Goal: Communication & Community: Answer question/provide support

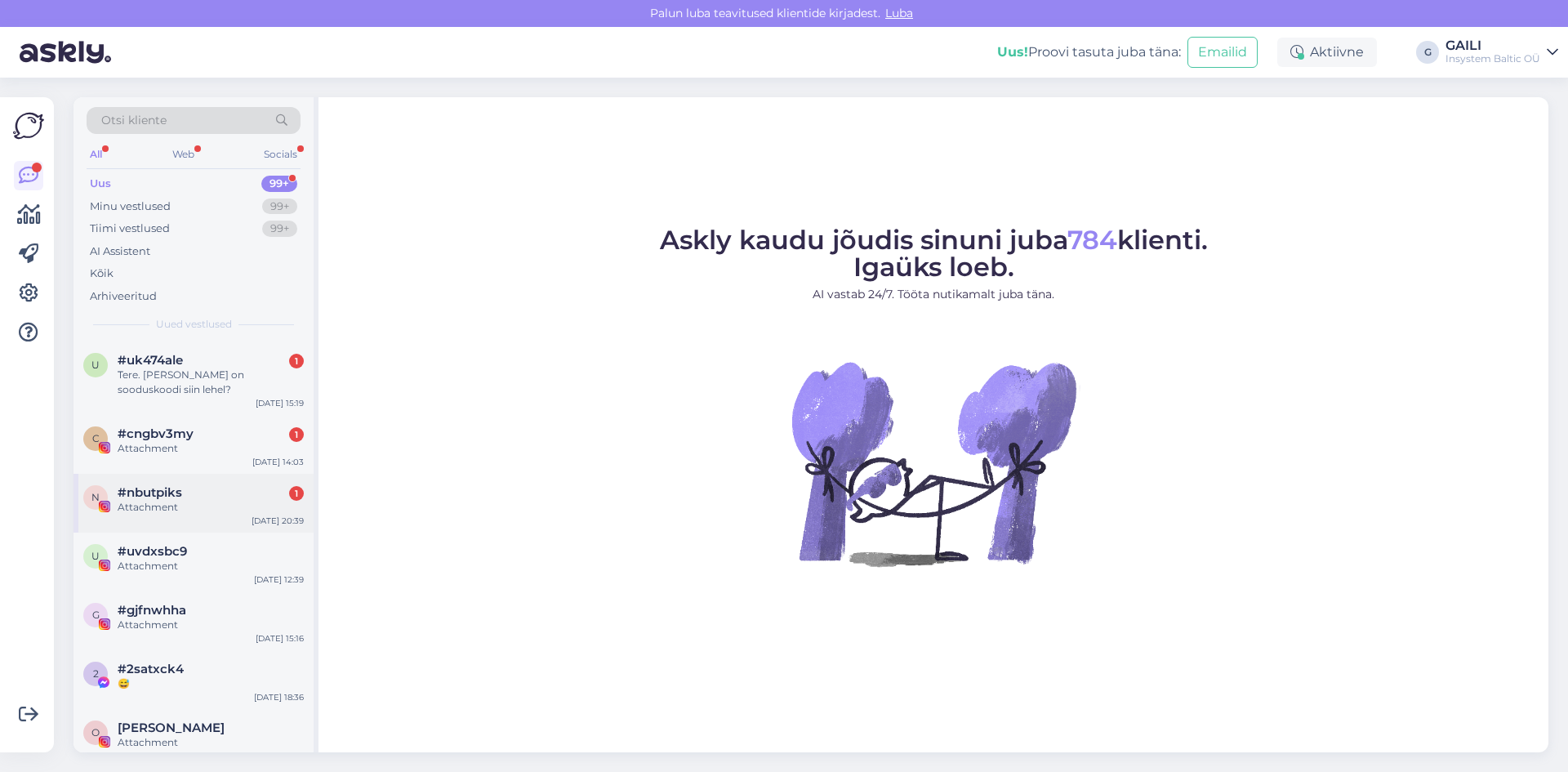
click at [181, 510] on div "Attachment" at bounding box center [210, 507] width 186 height 15
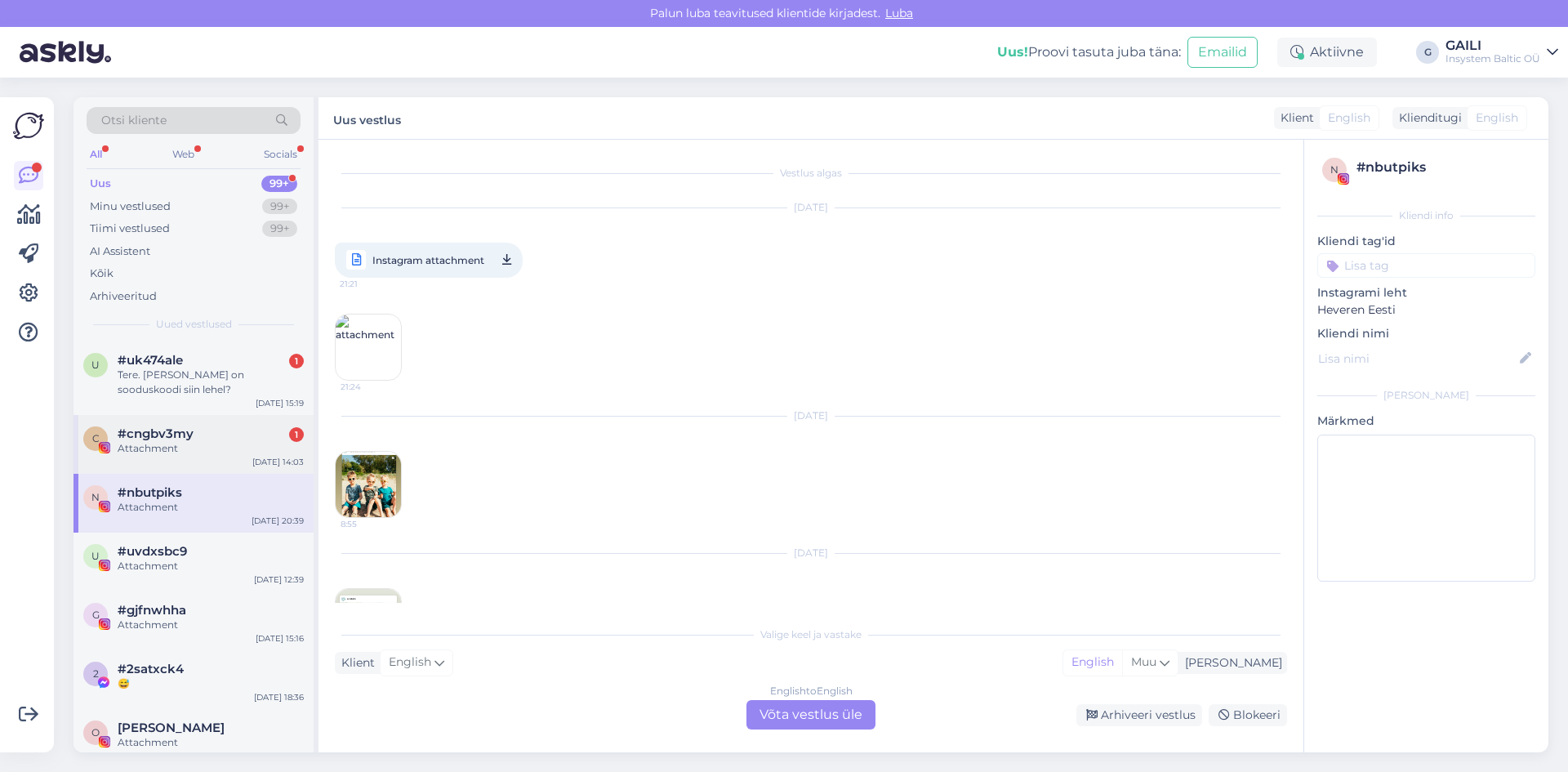
scroll to position [711, 0]
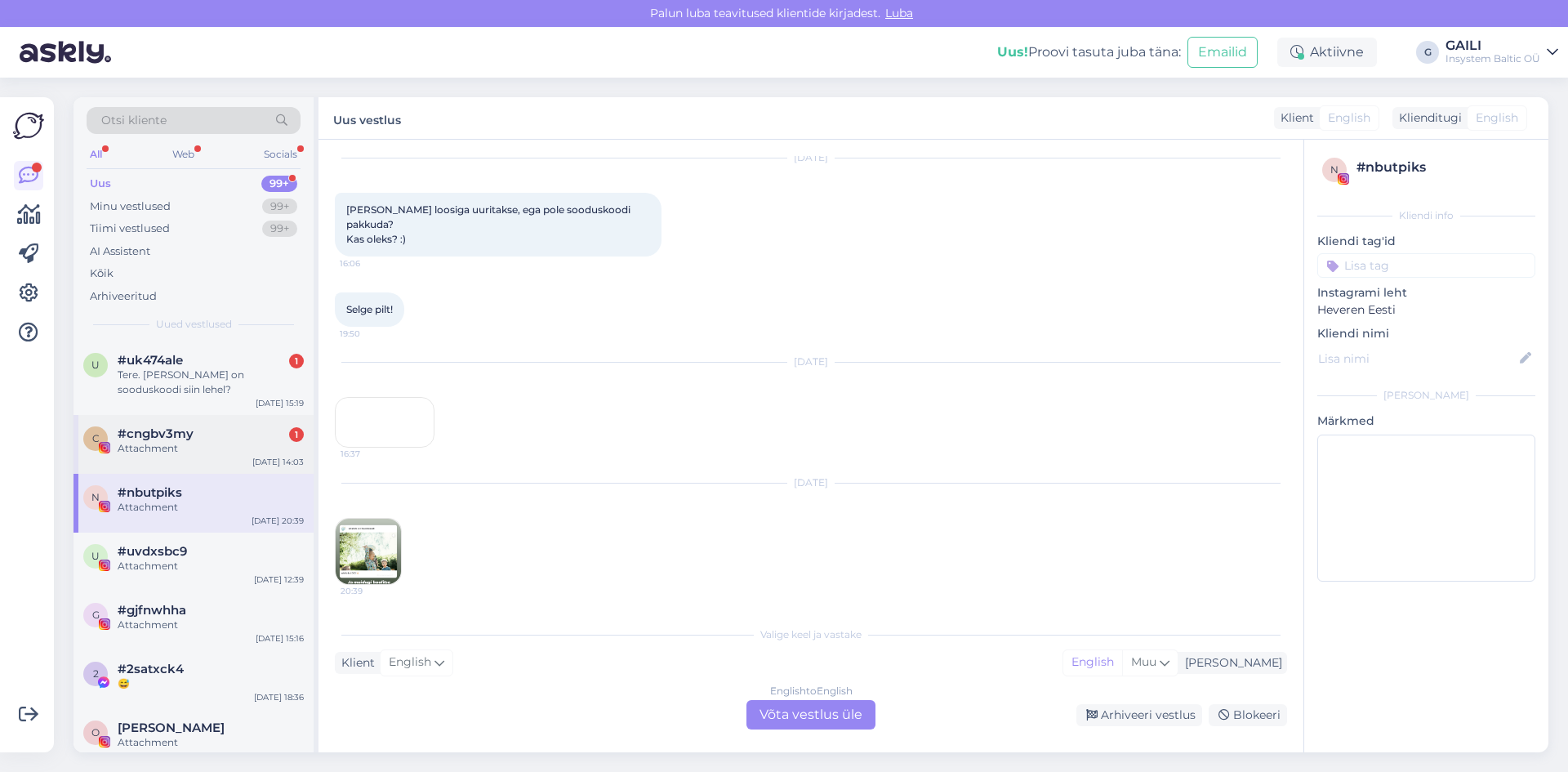
click at [192, 443] on div "Attachment" at bounding box center [210, 448] width 186 height 15
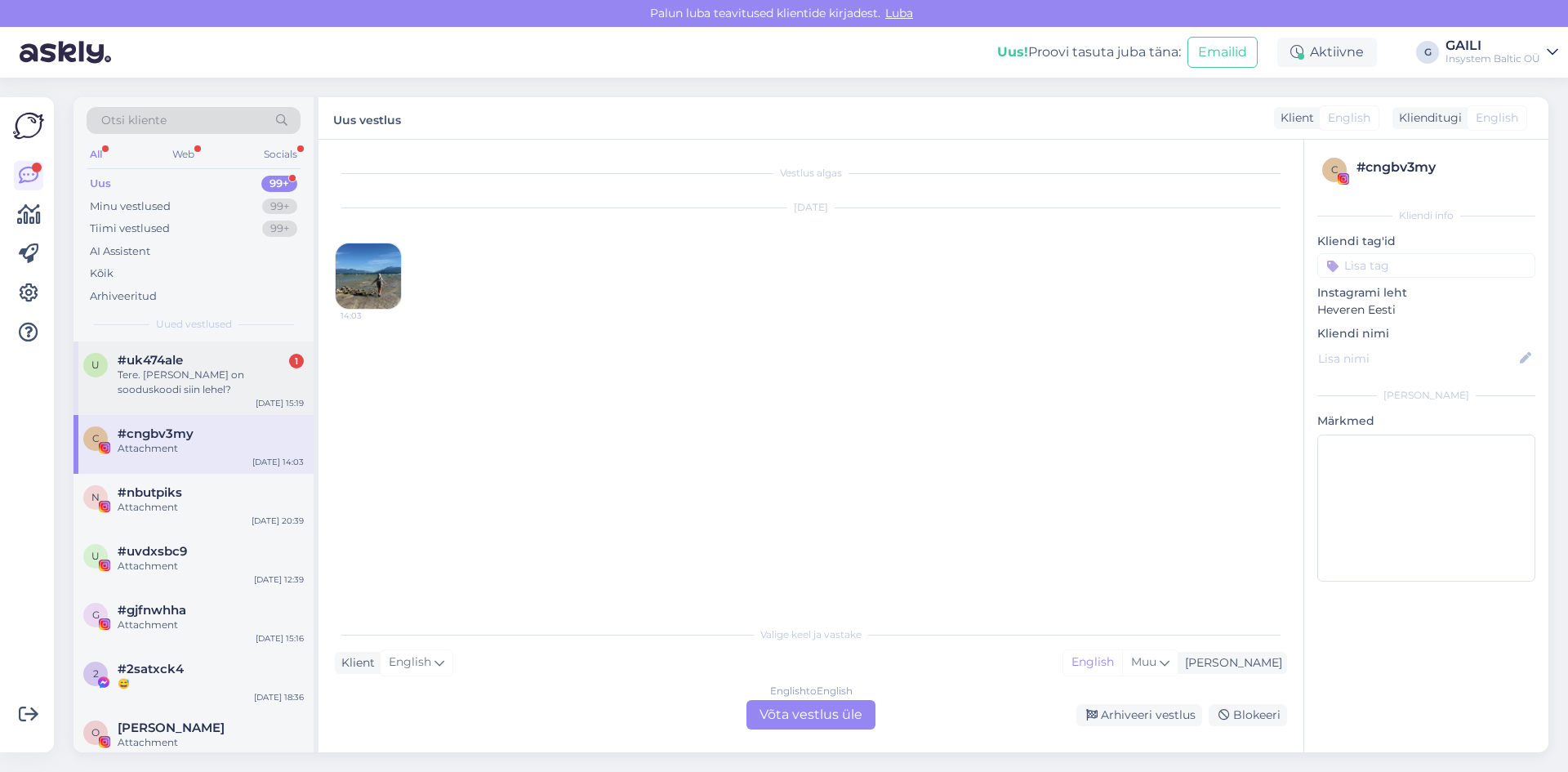
click at [204, 369] on div "Tere. [PERSON_NAME] on sooduskoodi siin lehel?" at bounding box center [210, 382] width 186 height 29
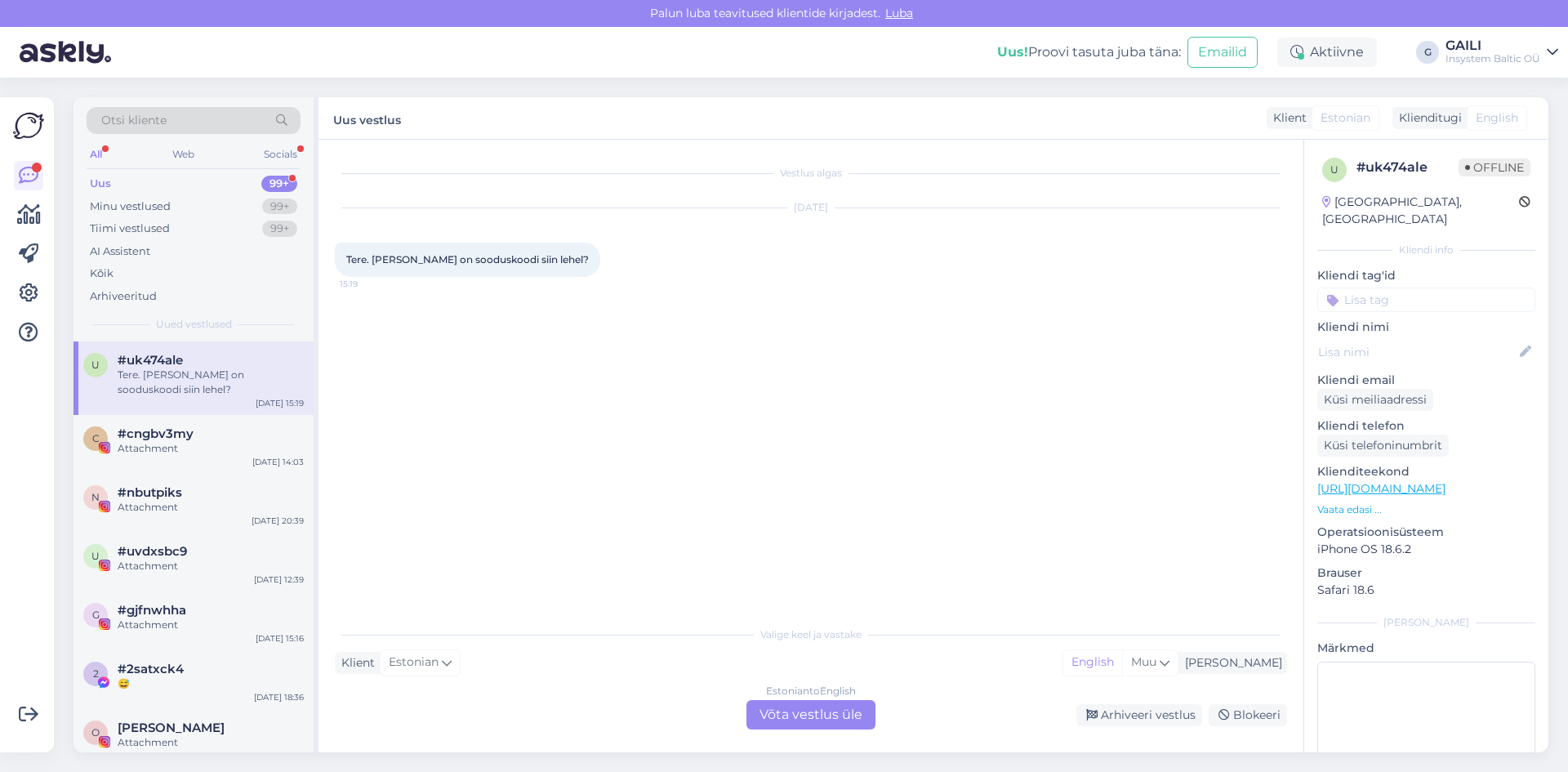
click at [824, 708] on div "Estonian to English Võta vestlus üle" at bounding box center [811, 715] width 129 height 29
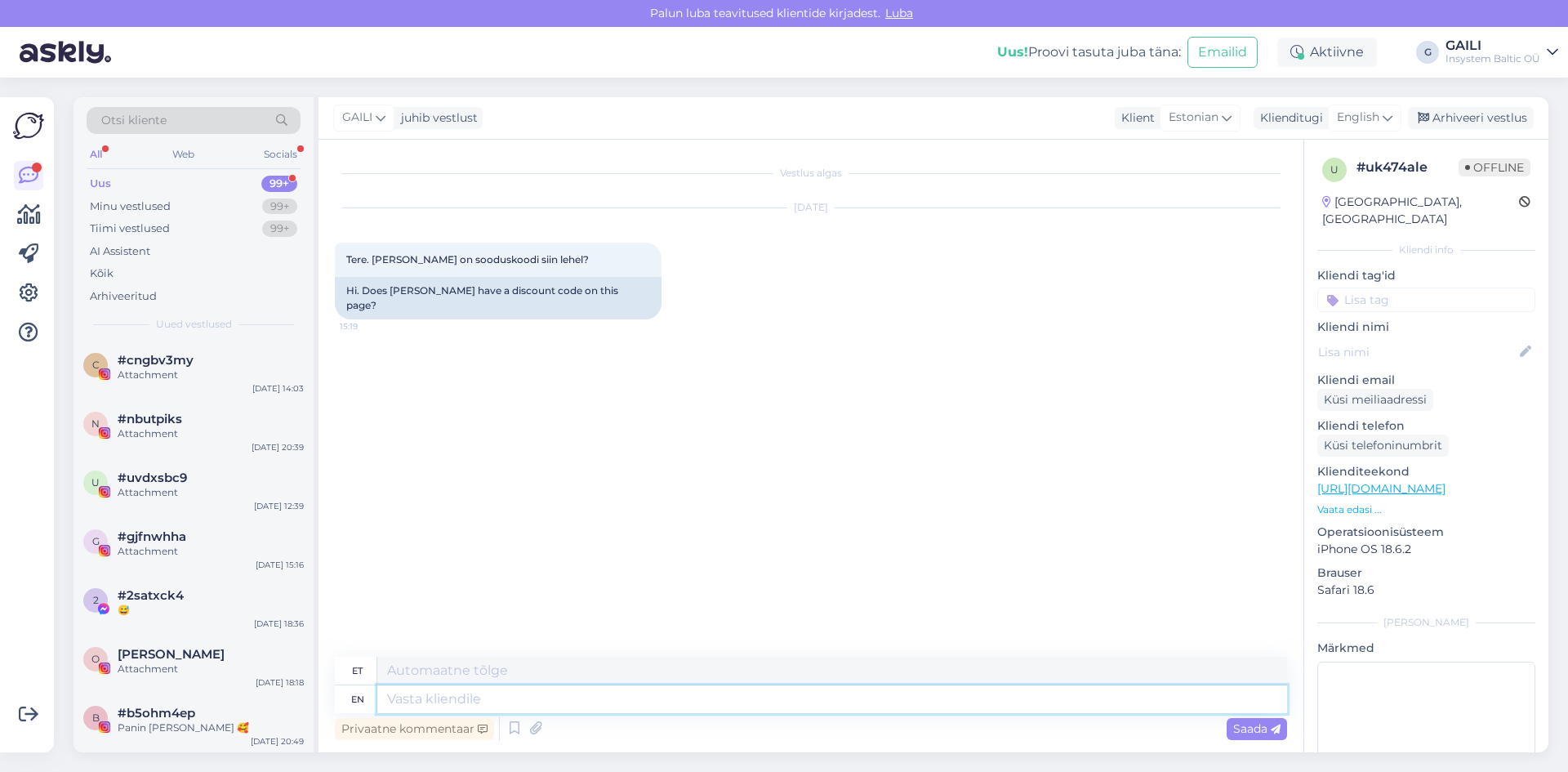
click at [526, 704] on textarea at bounding box center [832, 699] width 910 height 28
type textarea "Tere. M"
type textarea "Tere."
type textarea "Tere. Mei"
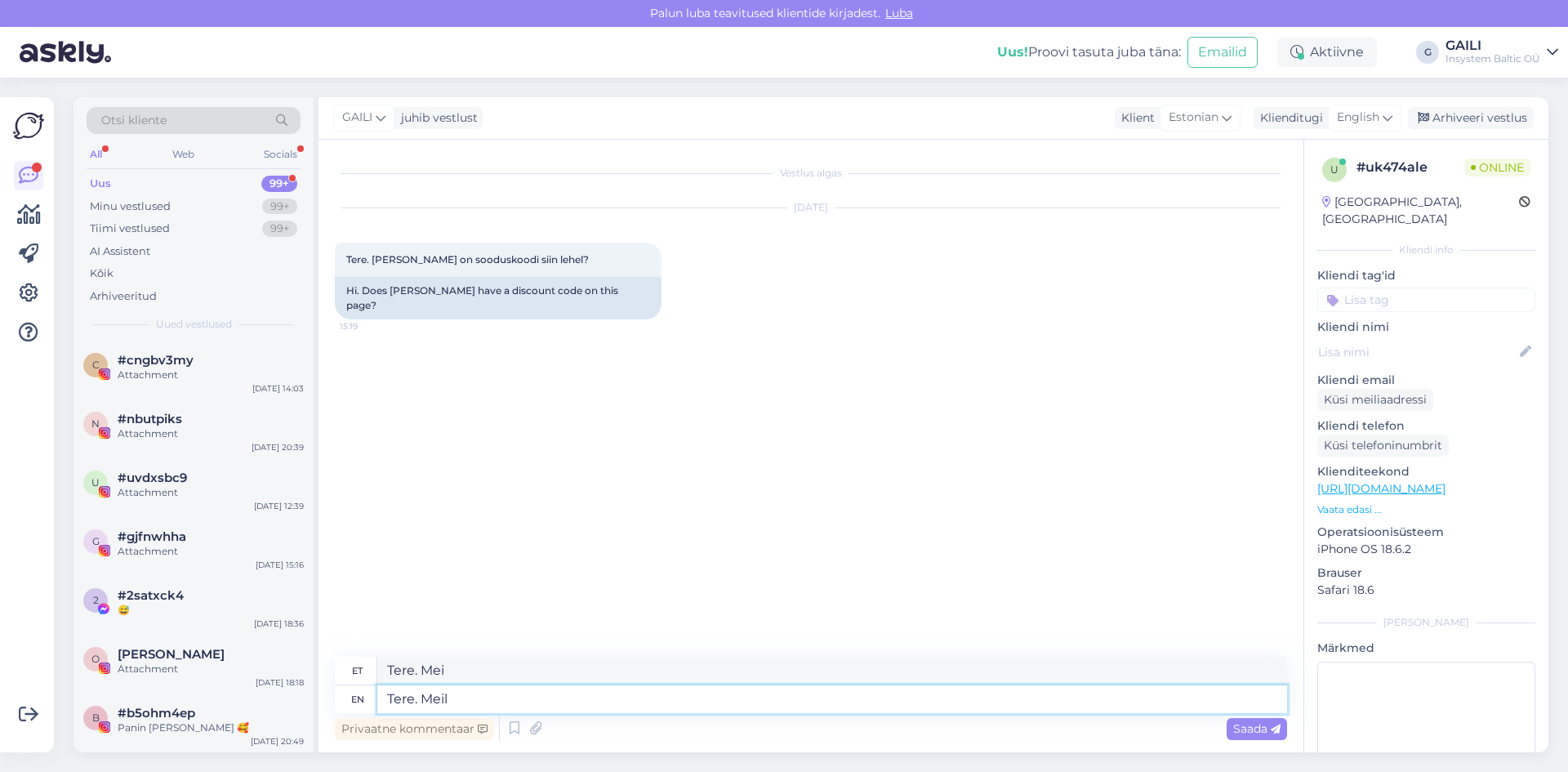
type textarea "Tere. Meil"
type textarea "Tere. [PERSON_NAME]"
type textarea "Tere. Meil ​​ei"
type textarea "Tere. [PERSON_NAME] ole"
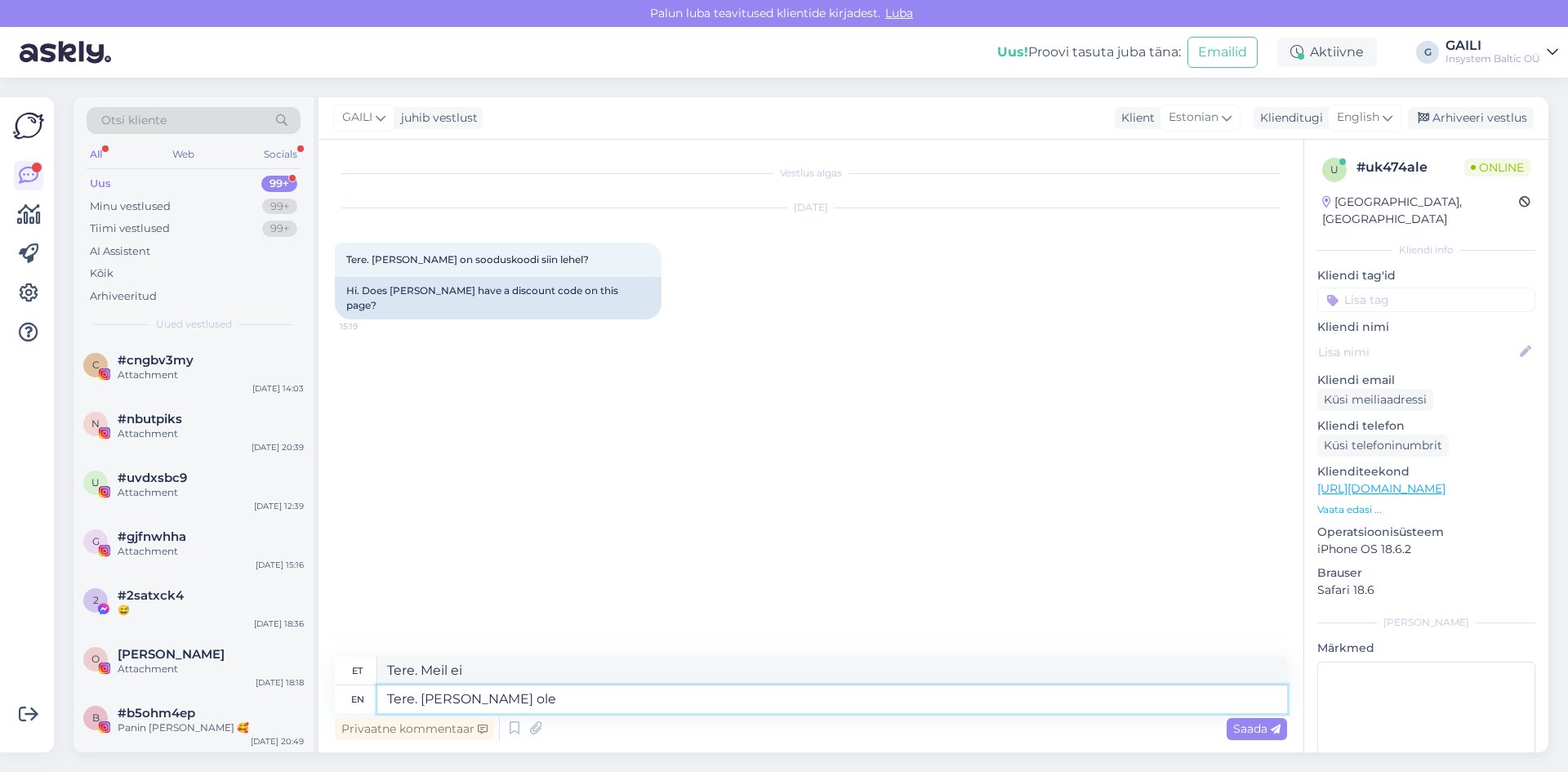
type textarea "Tere. Meil ​​ei ole"
type textarea "Tere. [PERSON_NAME] ole üldse s"
type textarea "Tere. Meil ​​ei ole üldse"
type textarea "Tere. [PERSON_NAME] ole üldse sooduskoode."
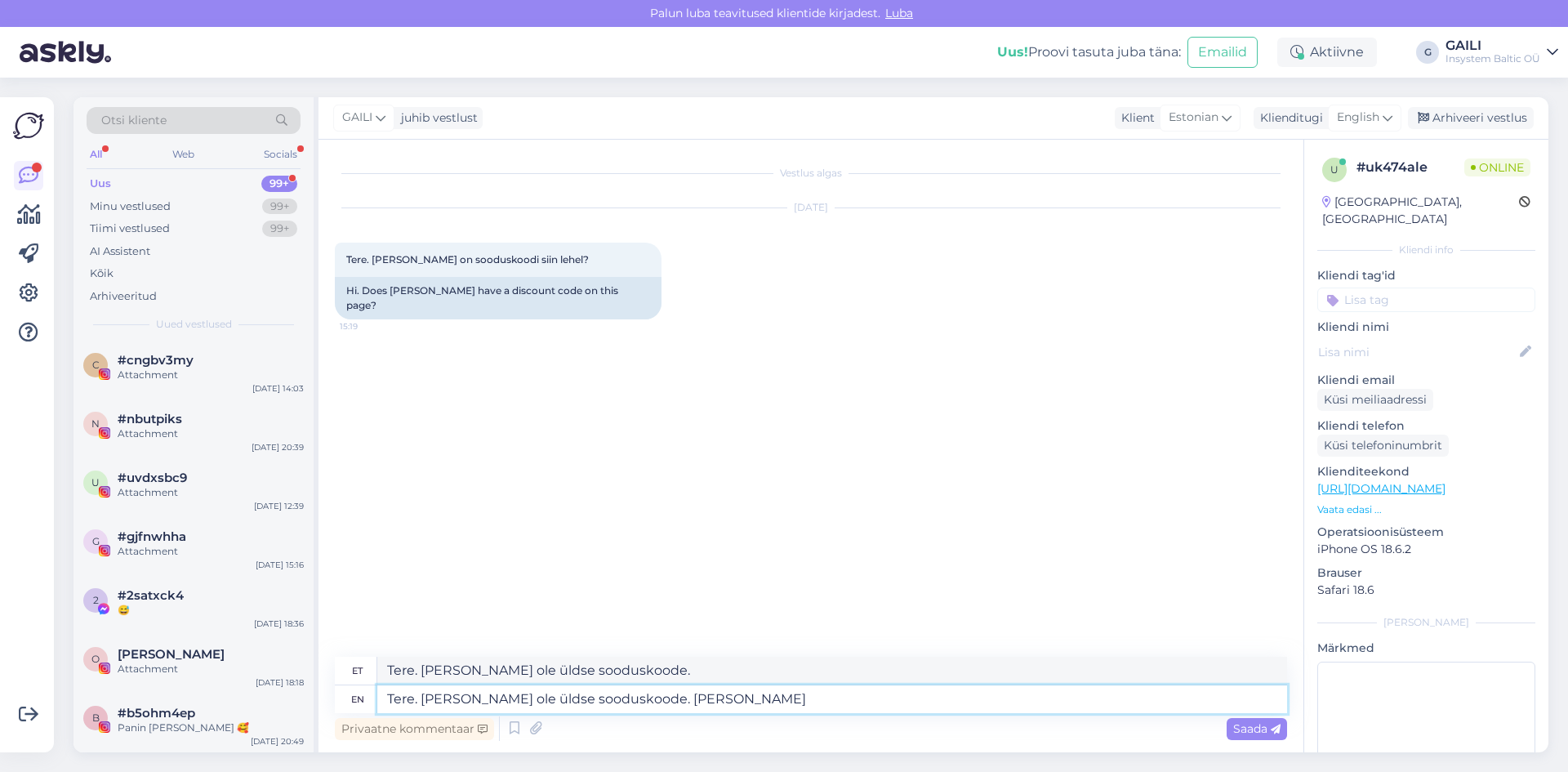
type textarea "Tere. [PERSON_NAME] ole üldse sooduskoode. [PERSON_NAME]"
type textarea "Tere. [PERSON_NAME] ole üldse sooduskoode. Kui logite k"
type textarea "Tere. [PERSON_NAME] ole üldse sooduskoode. Kui logite"
type textarea "Tere. [PERSON_NAME] ole üldse sooduskoode. Kui logite kasutajaga s"
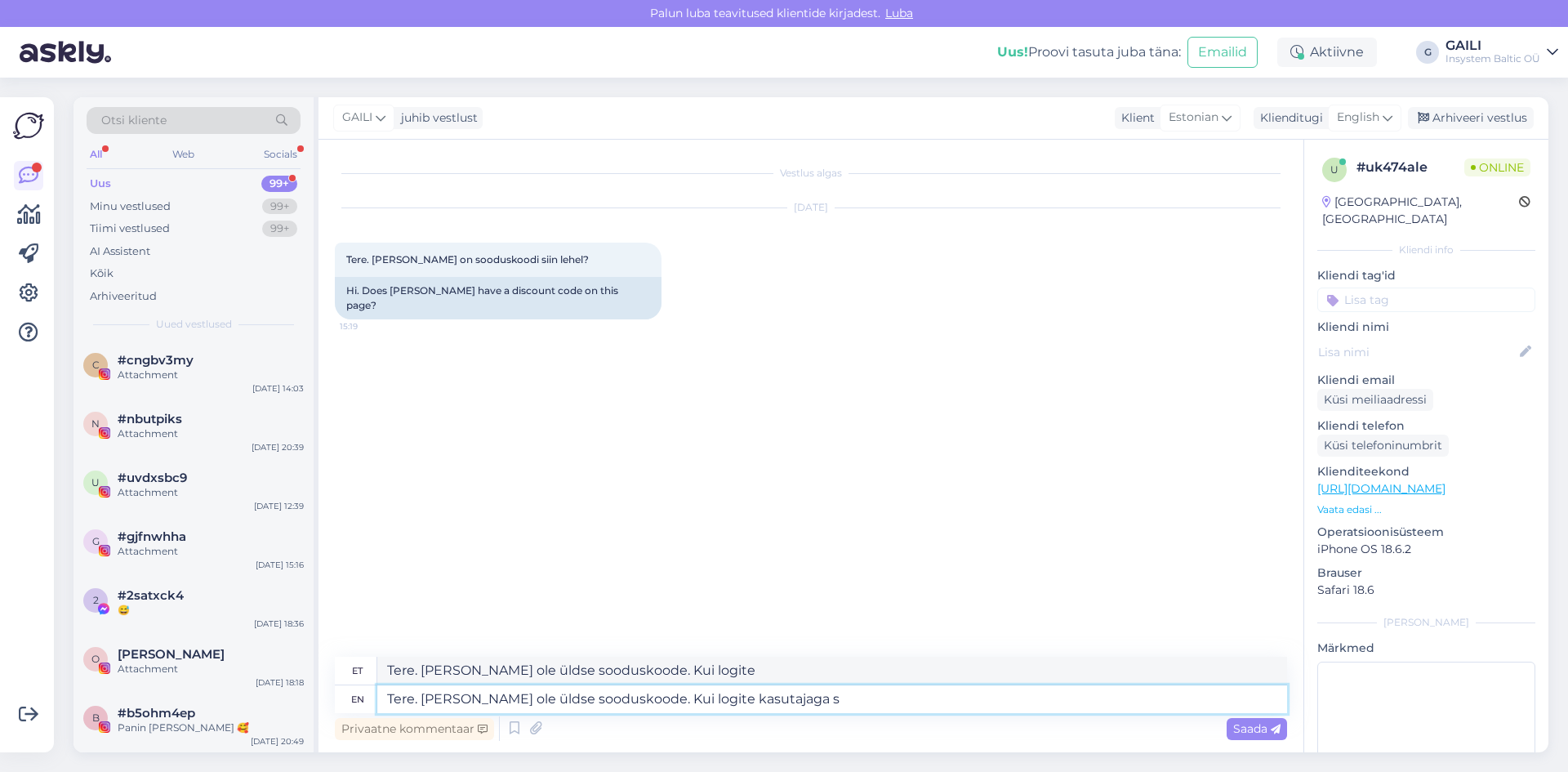
type textarea "Tere. [PERSON_NAME] ole üldse sooduskoode. Kui logite kasutajaga"
type textarea "Tere. [PERSON_NAME] ole üldse sooduskoode. Kui logite kasutajaga sisse si"
type textarea "Tere. [PERSON_NAME] ole üldse sooduskoode. Kui logite kasutajaga sisse"
type textarea "Tere. [PERSON_NAME] ole üldse sooduskoode. Kui logite kasutajaga sisse siis"
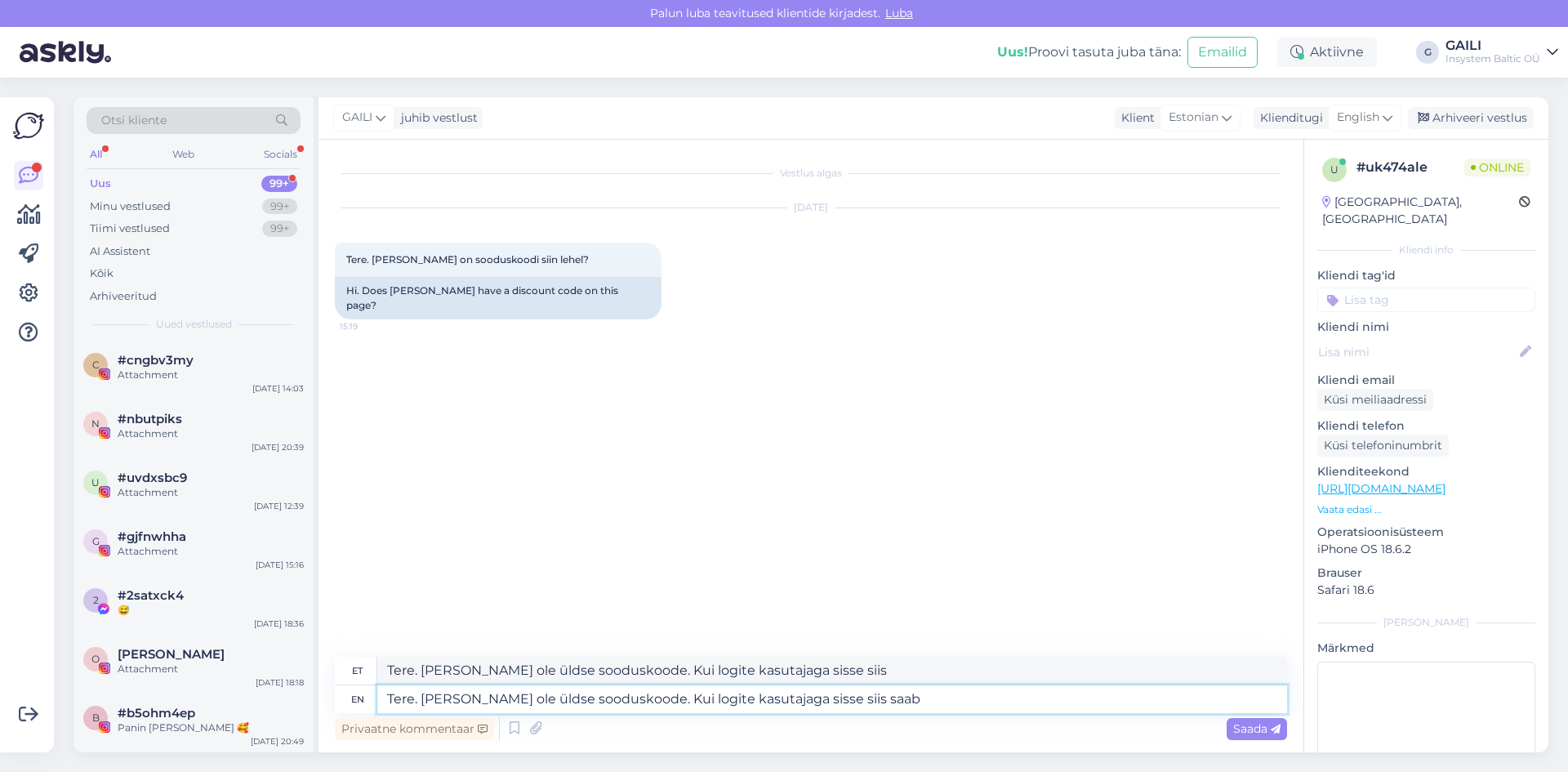
type textarea "Tere. [PERSON_NAME] ole üldse sooduskoode. Kui logite kasutajaga sisse siis saab"
type textarea "Tere. [PERSON_NAME] ole üldse sooduskoode. Kui logite kasutaja sisse siis saab"
type textarea "Tere. [PERSON_NAME] ole üldse sooduskoode. Kui logite kasutajaga sisse siis saa…"
type textarea "Tere. [PERSON_NAME] ole üldse sooduskoode. Kui logite kasutaja sisse siis saab …"
type textarea "Tere. [PERSON_NAME] ole üldse sooduskoode. Kui logite kasutajaga sisse siis saa…"
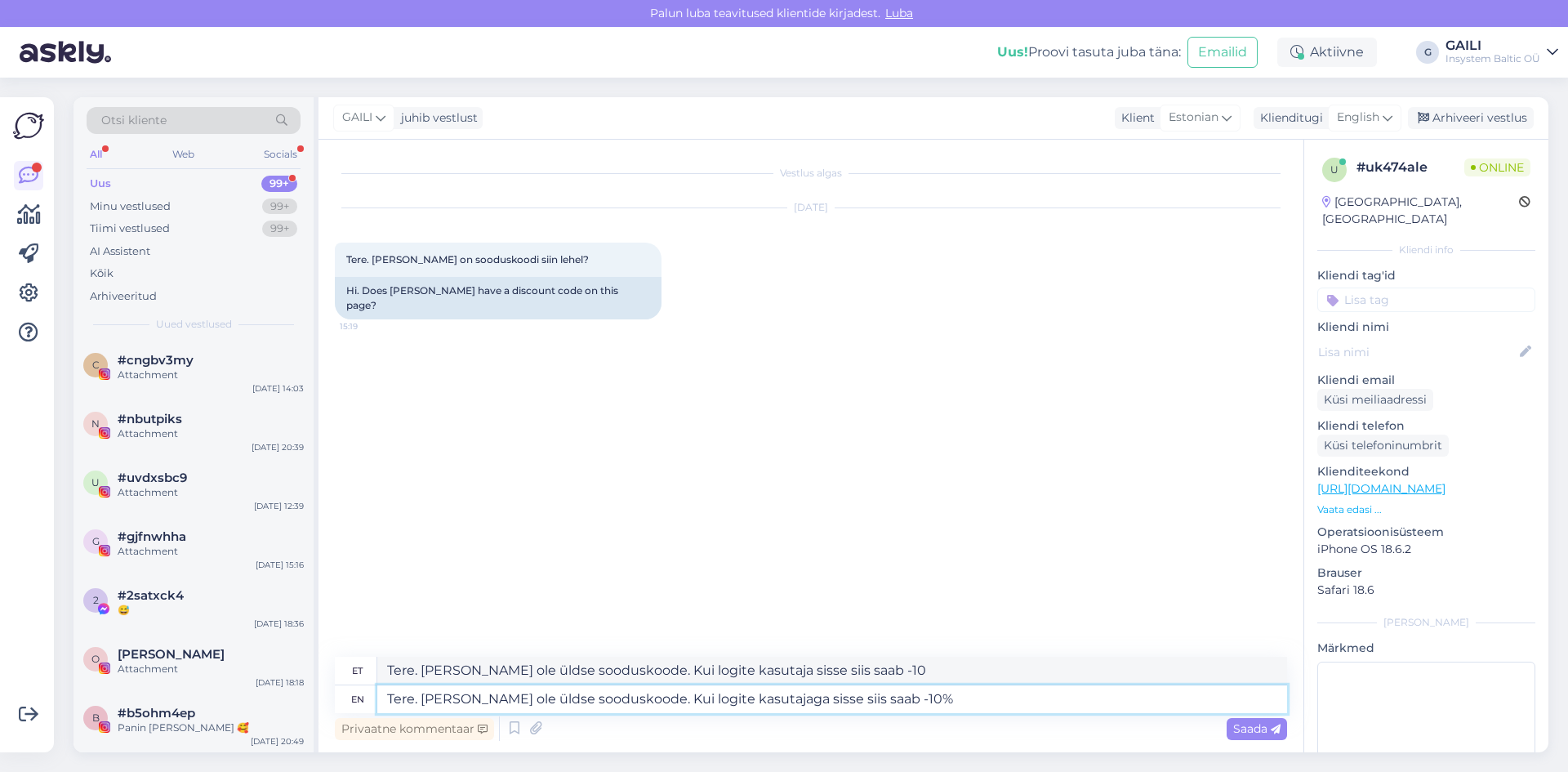
type textarea "Tere. [PERSON_NAME] ole üldse sooduskoode. Kui logite kasutaja sisse siis saab …"
type textarea "Tere. [PERSON_NAME] ole üldse sooduskoode. Kui logite kasutajaga sisse siis saa…"
type textarea "Tere. [PERSON_NAME] ole üldse sooduskoode. Kui logite kasutaja sisse siis saab …"
type textarea "Tere. [PERSON_NAME] ole üldse sooduskoode. Kui logite kasutajaga sisse siis saa…"
click at [1252, 731] on span "Saada" at bounding box center [1257, 728] width 48 height 15
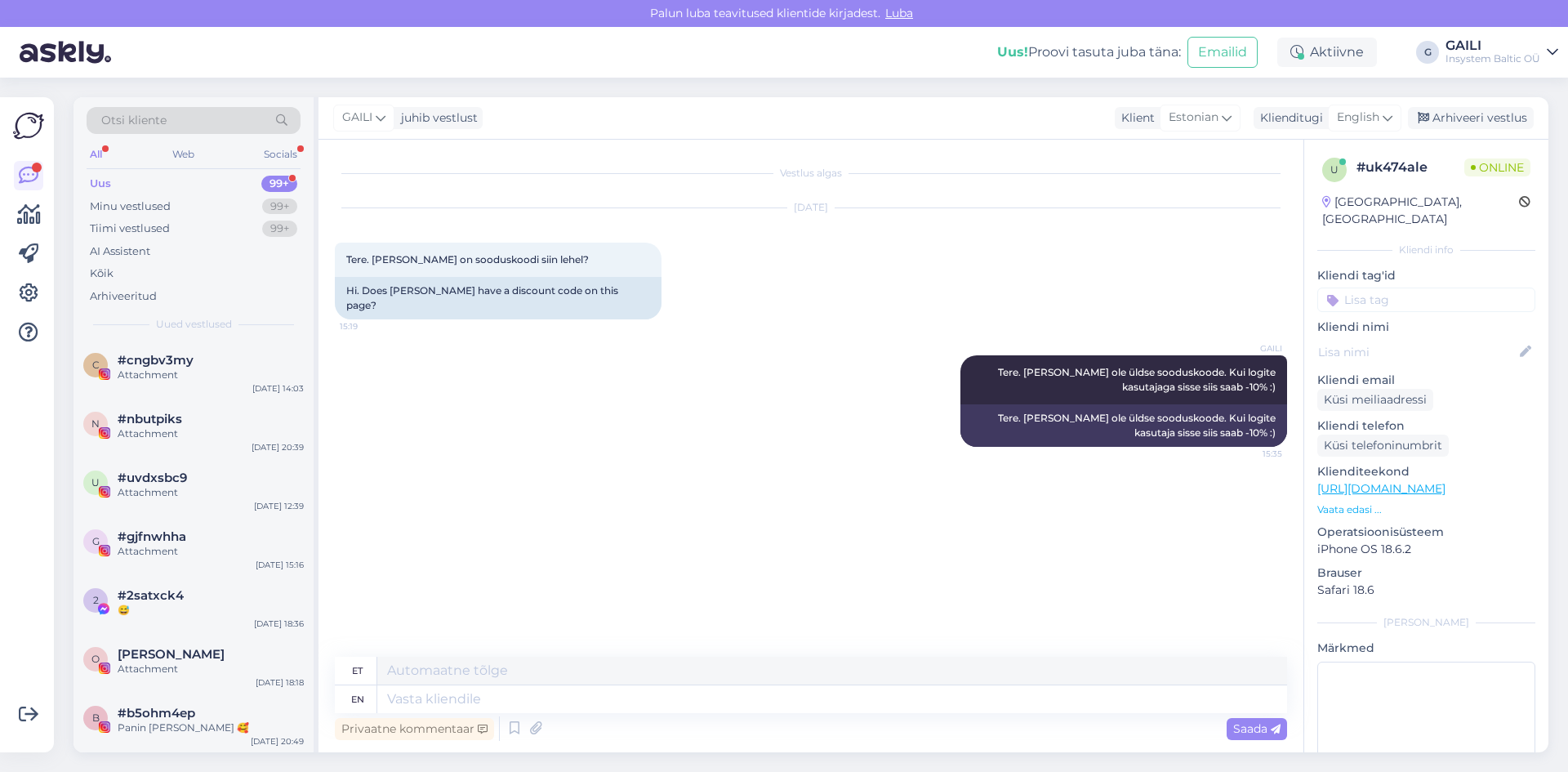
click at [152, 182] on div "Uus 99+" at bounding box center [194, 183] width 214 height 22
click at [160, 208] on div "Minu vestlused" at bounding box center [131, 207] width 81 height 16
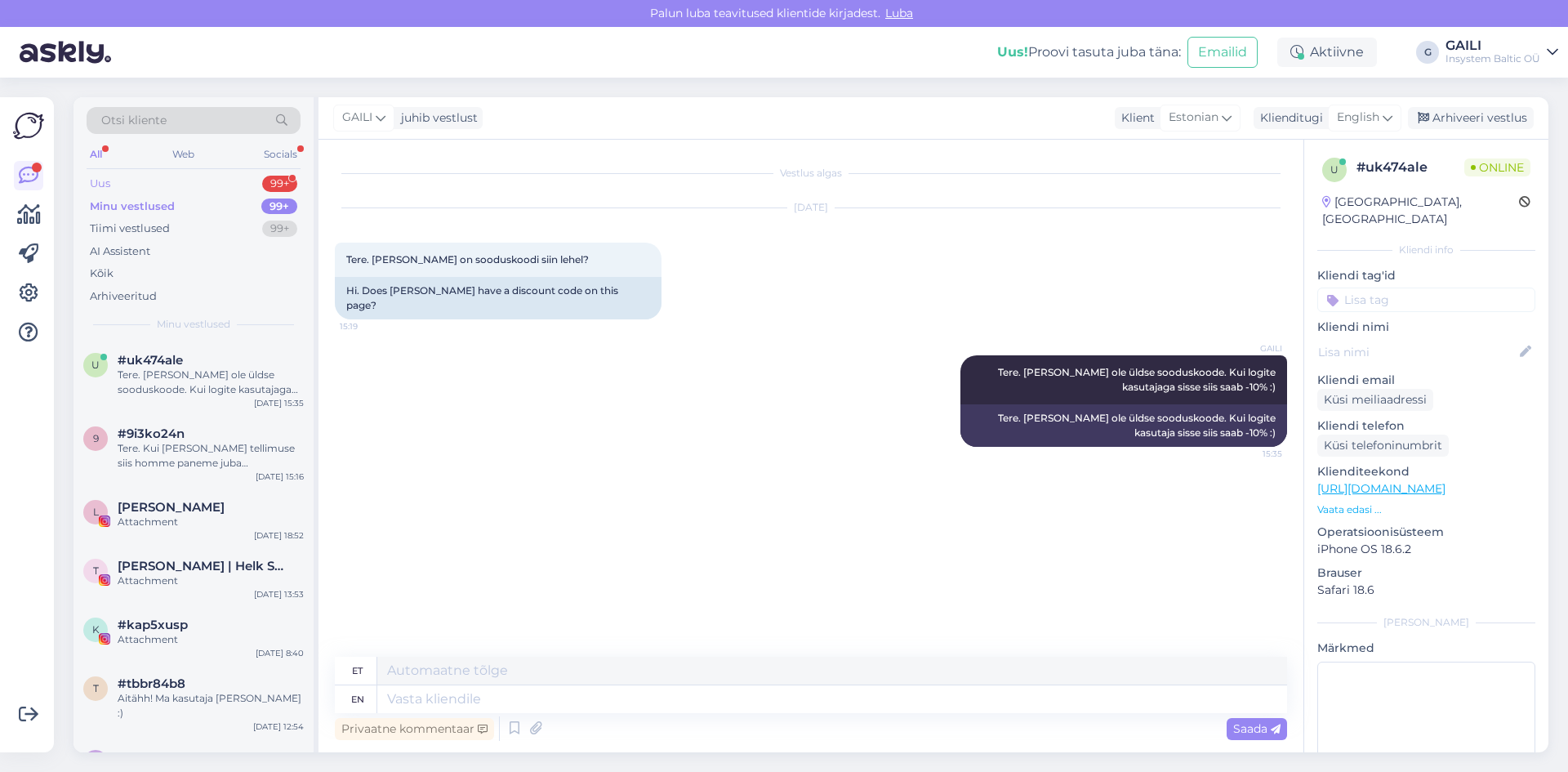
click at [138, 182] on div "Uus 99+" at bounding box center [194, 183] width 214 height 22
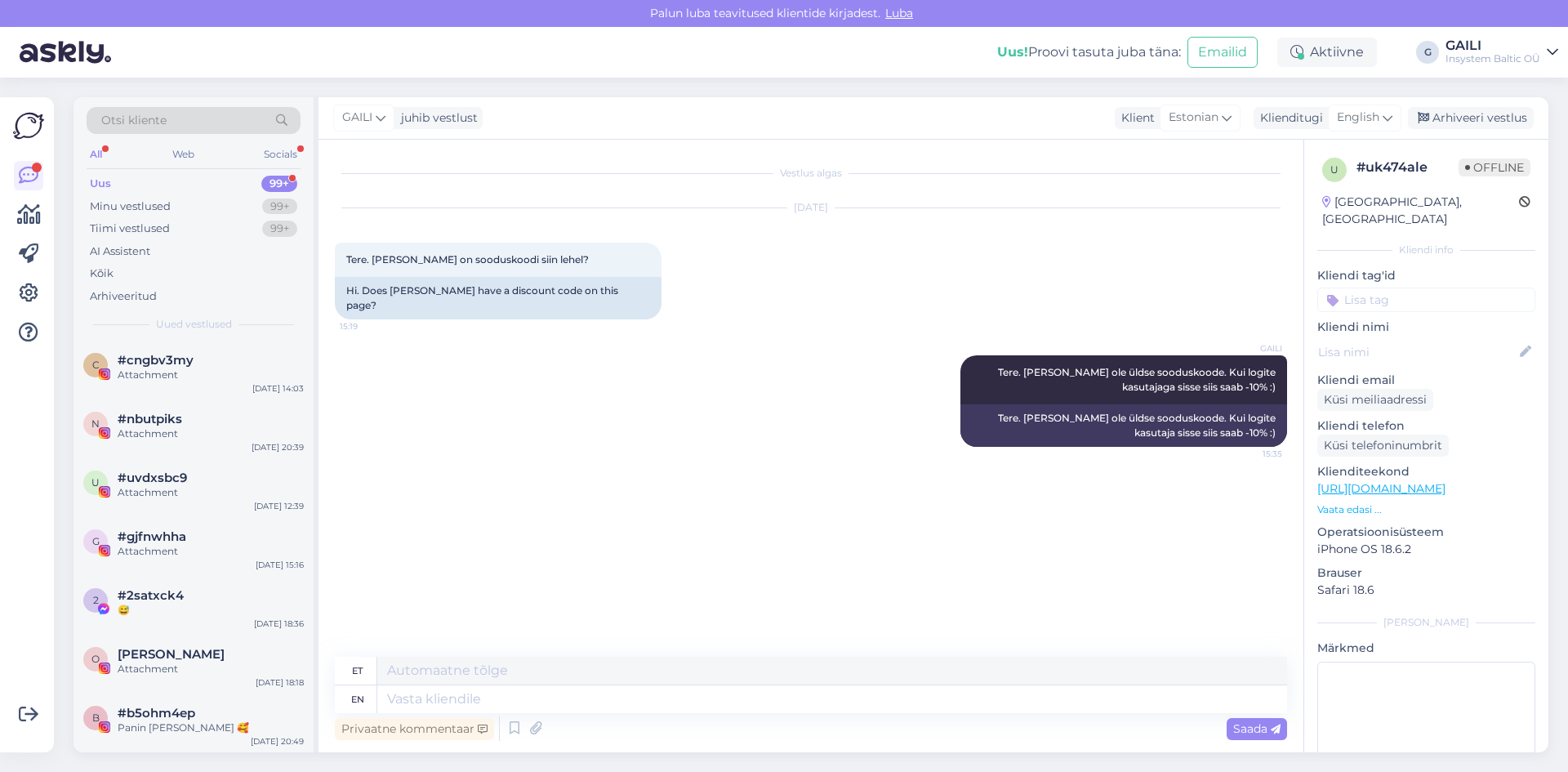
click at [142, 182] on div "Uus 99+" at bounding box center [194, 183] width 214 height 22
click at [153, 204] on div "Minu vestlused" at bounding box center [131, 207] width 81 height 16
